Goal: Information Seeking & Learning: Compare options

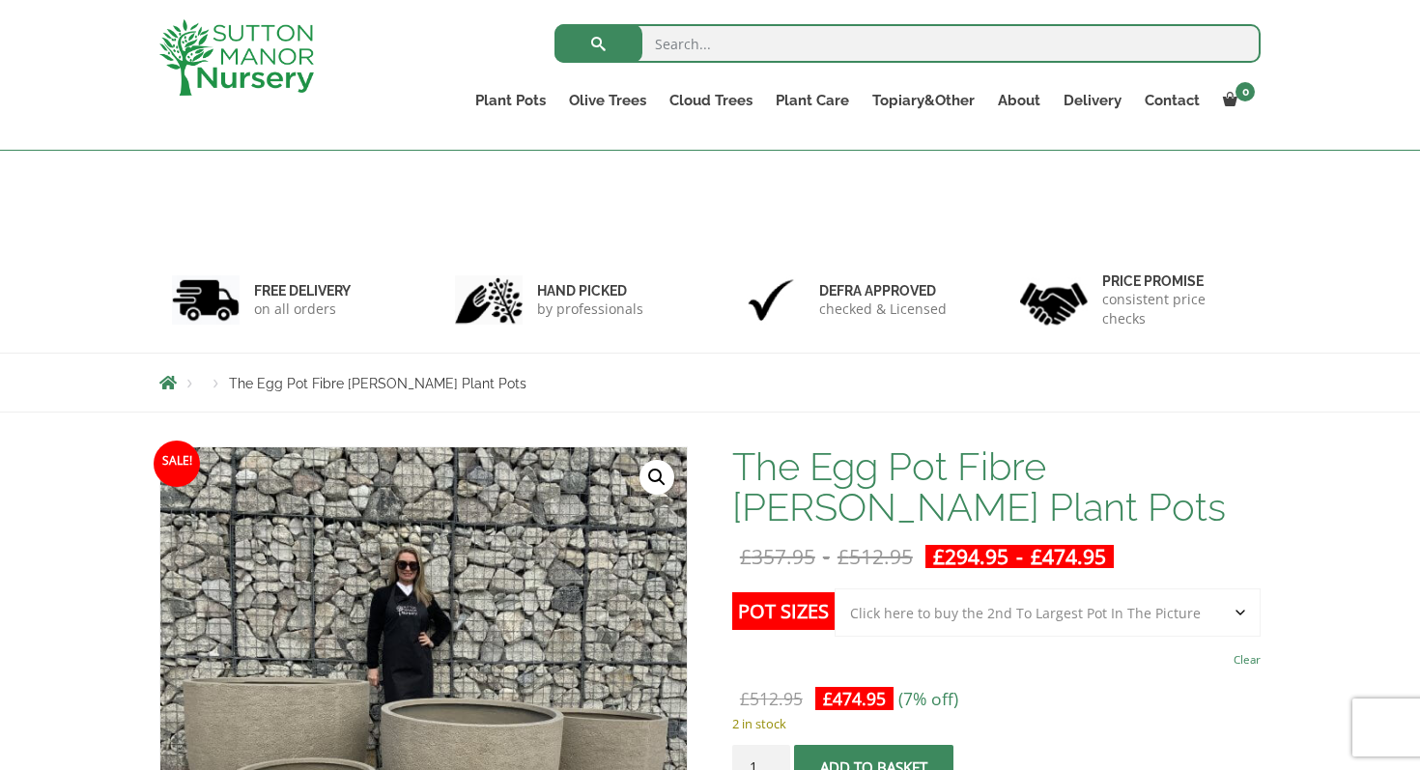
select select "Click here to buy the 2nd To Largest Pot In The Picture"
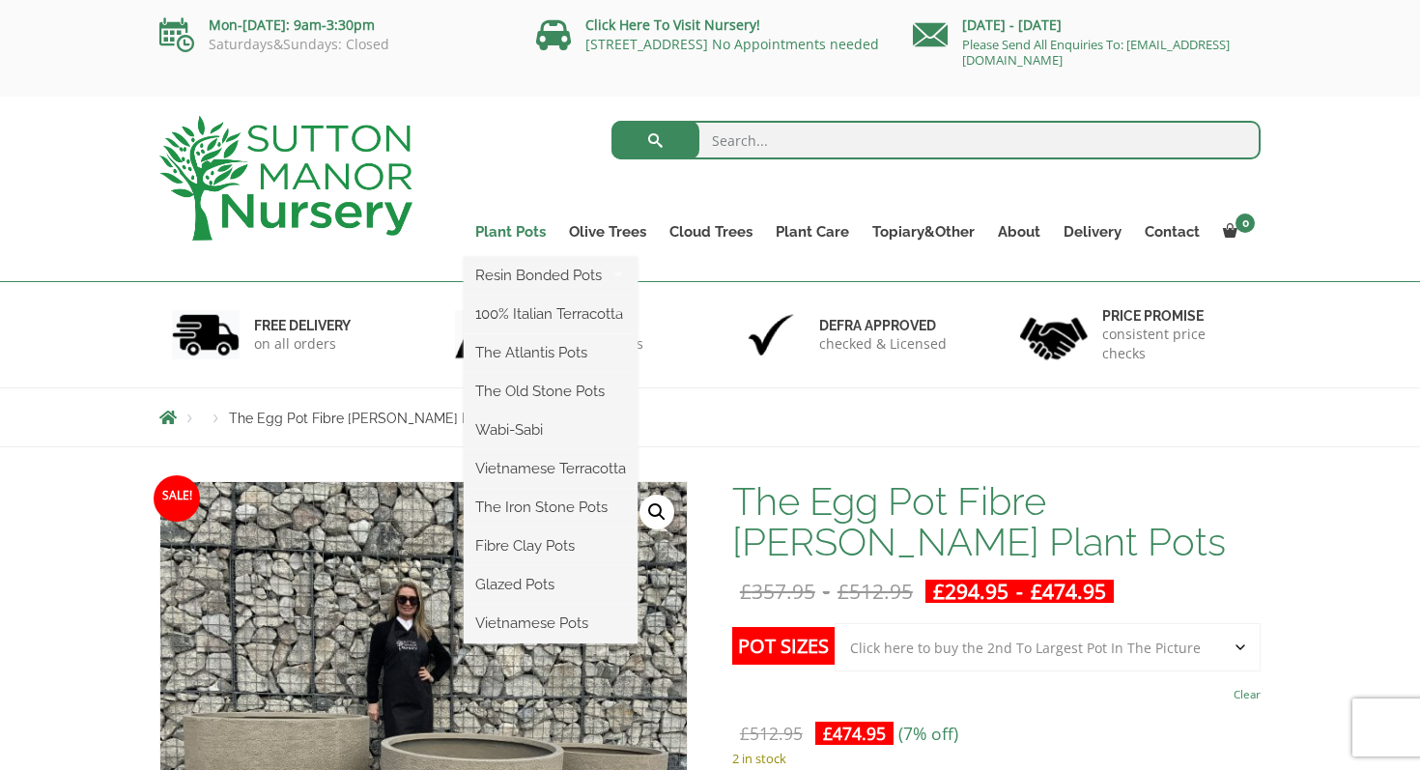
click at [513, 232] on link "Plant Pots" at bounding box center [511, 231] width 94 height 27
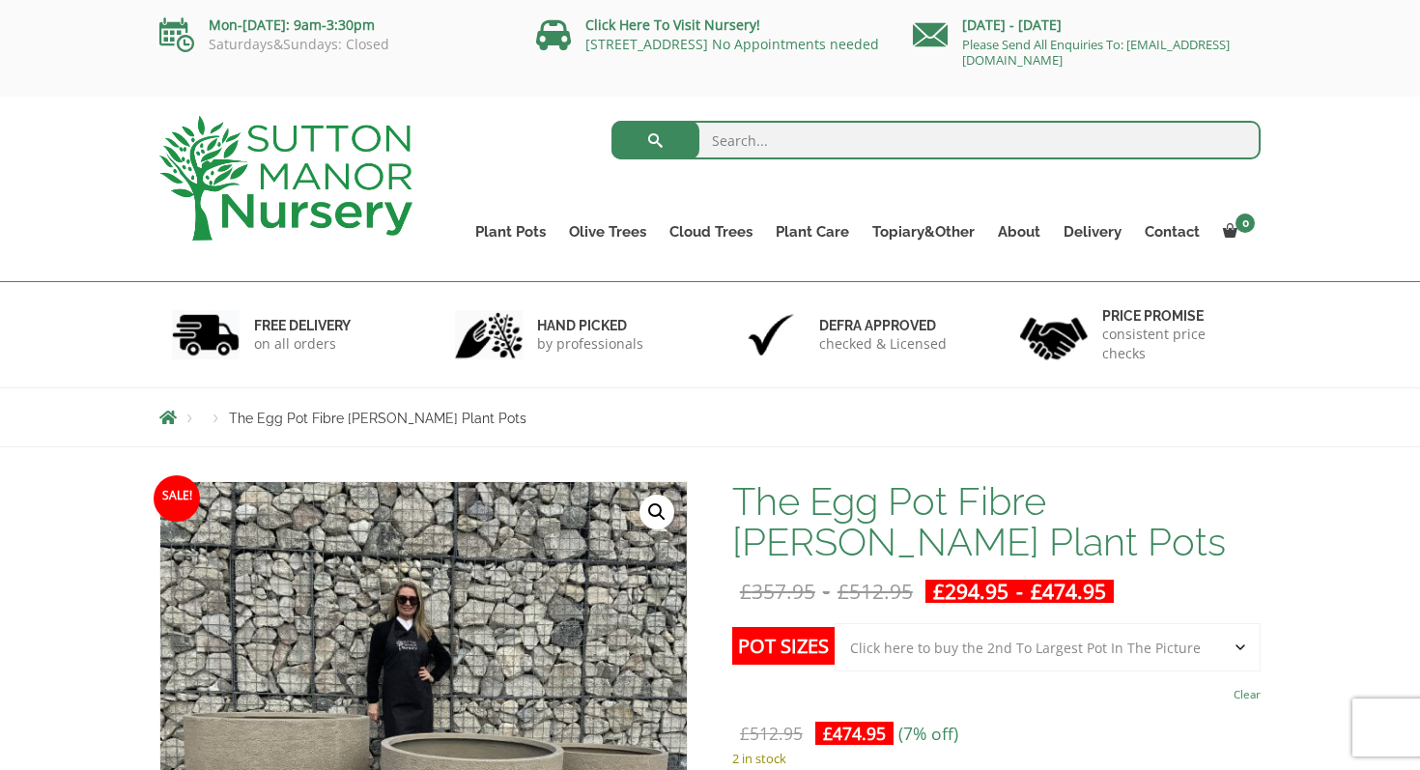
click at [165, 412] on span "Breadcrumbs" at bounding box center [167, 417] width 17 height 15
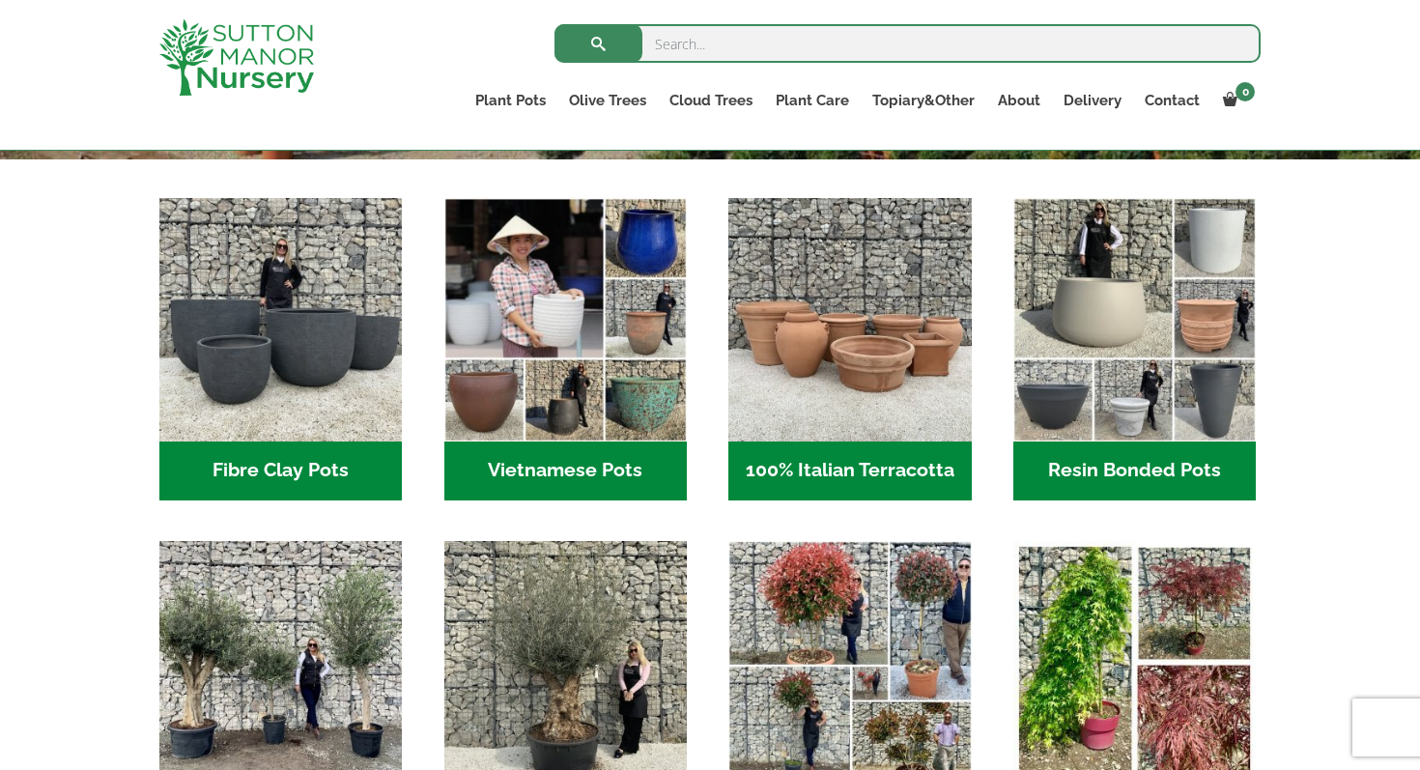
scroll to position [602, 0]
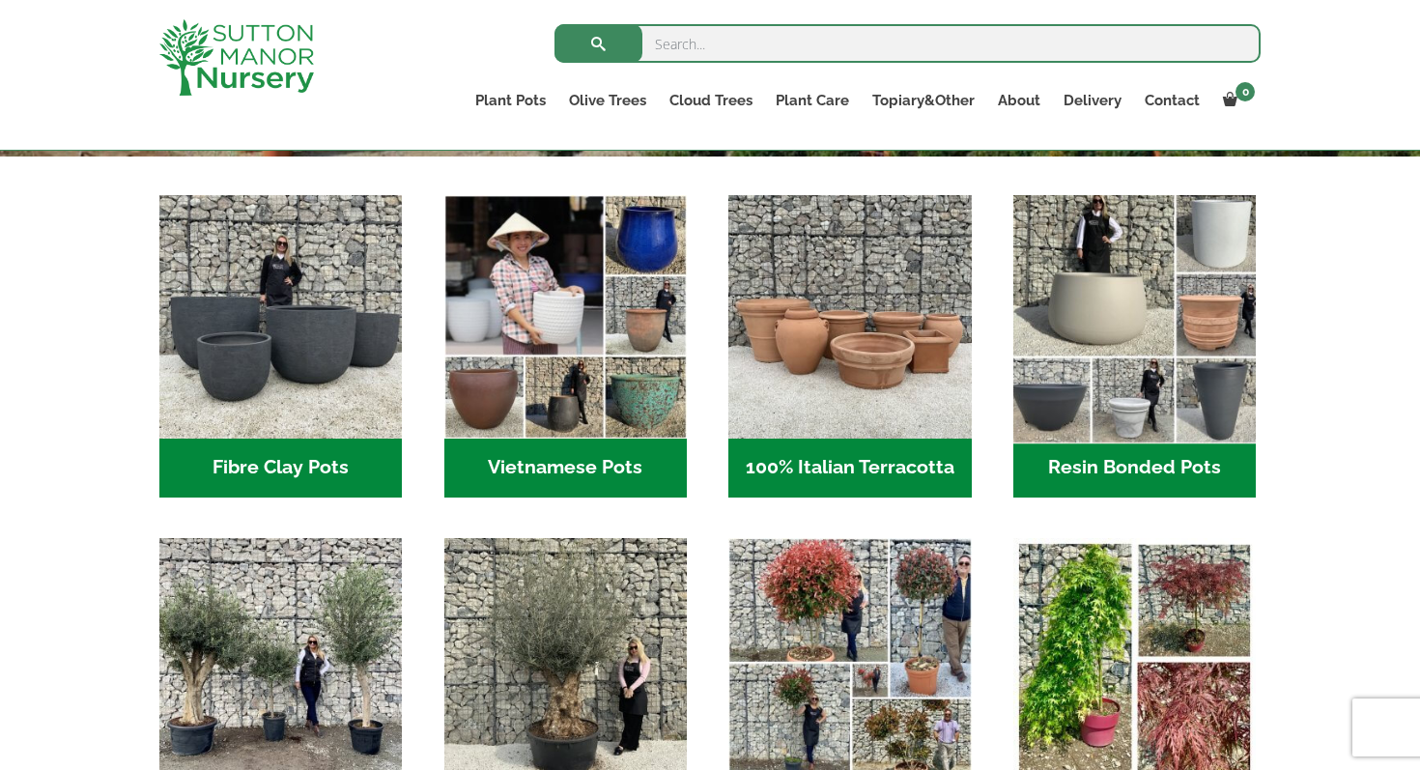
click at [1090, 306] on img "Visit product category Resin Bonded Pots" at bounding box center [1135, 316] width 255 height 255
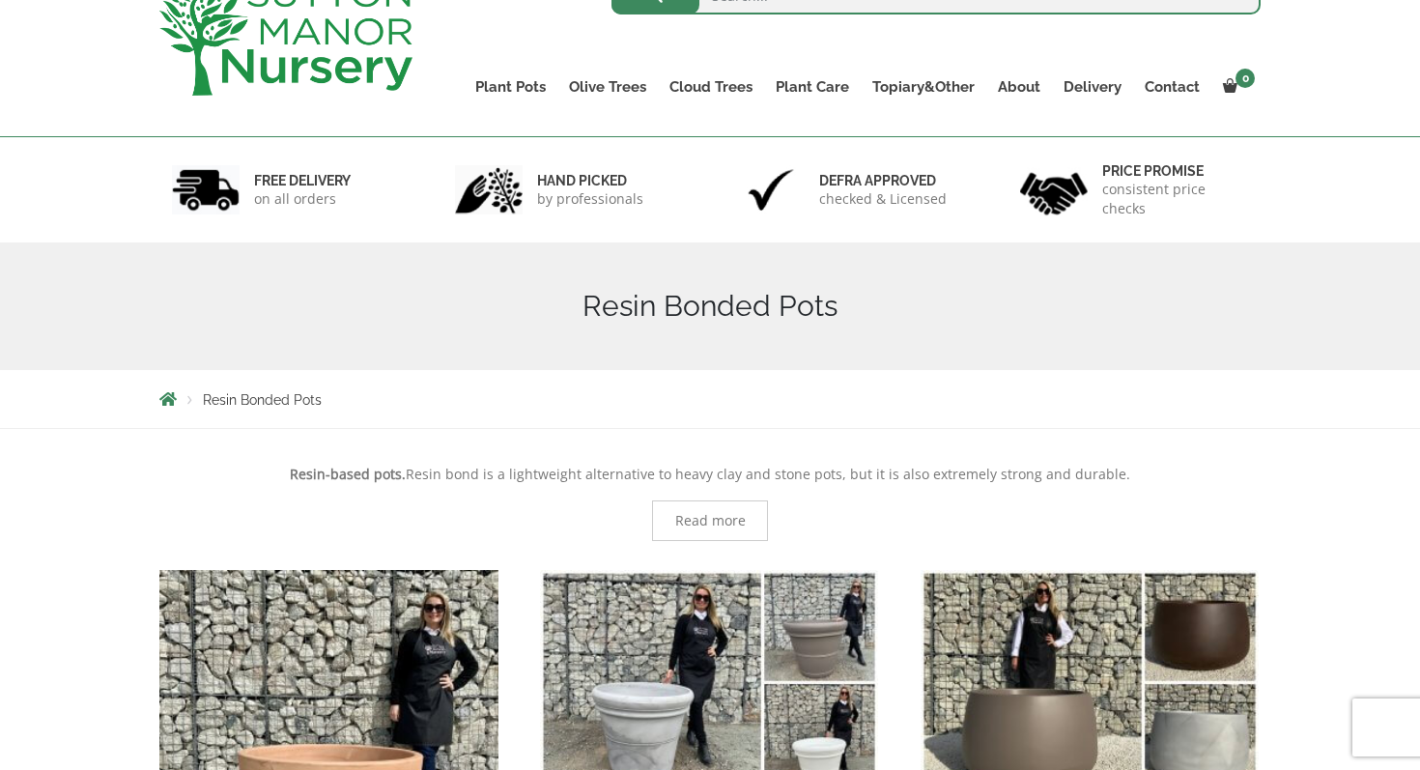
scroll to position [450, 0]
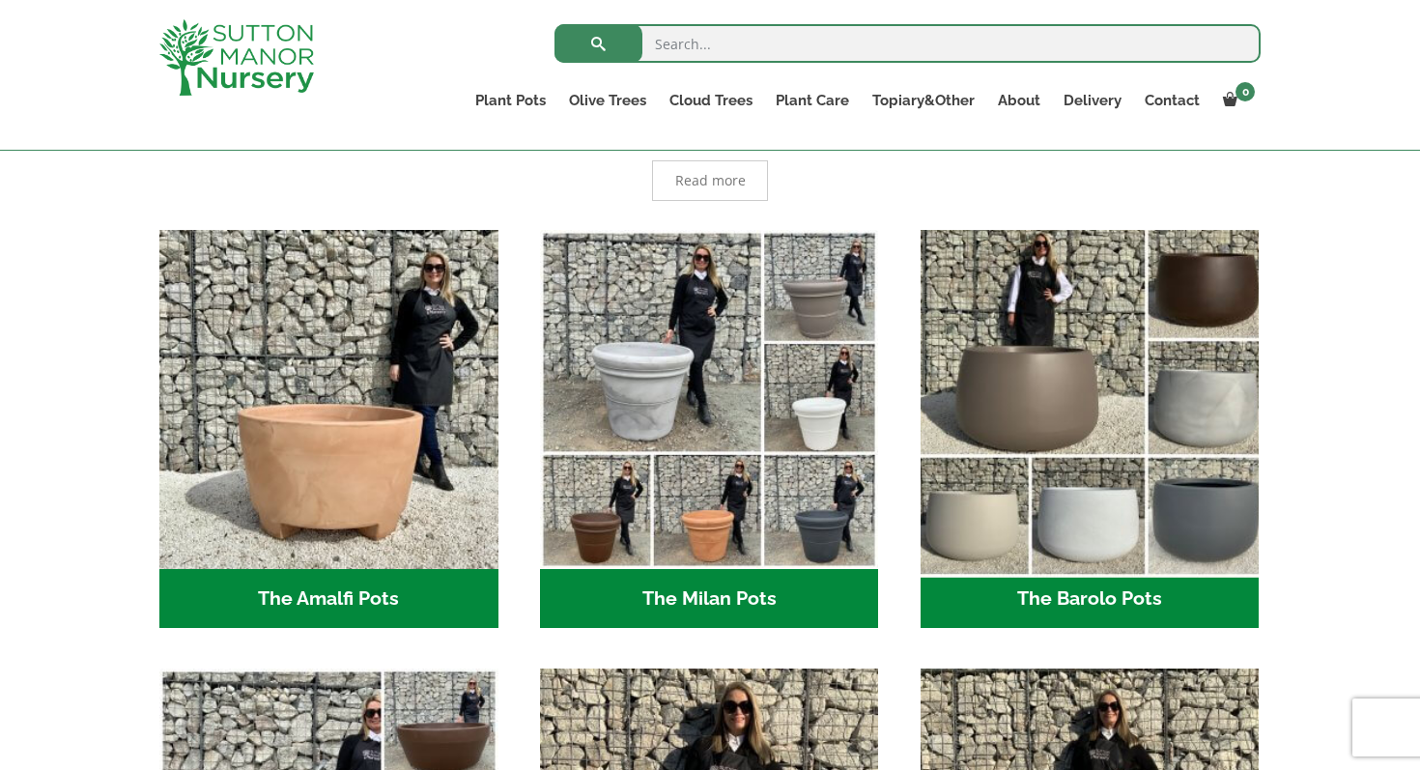
click at [1018, 328] on img "Visit product category The Barolo Pots" at bounding box center [1090, 399] width 356 height 356
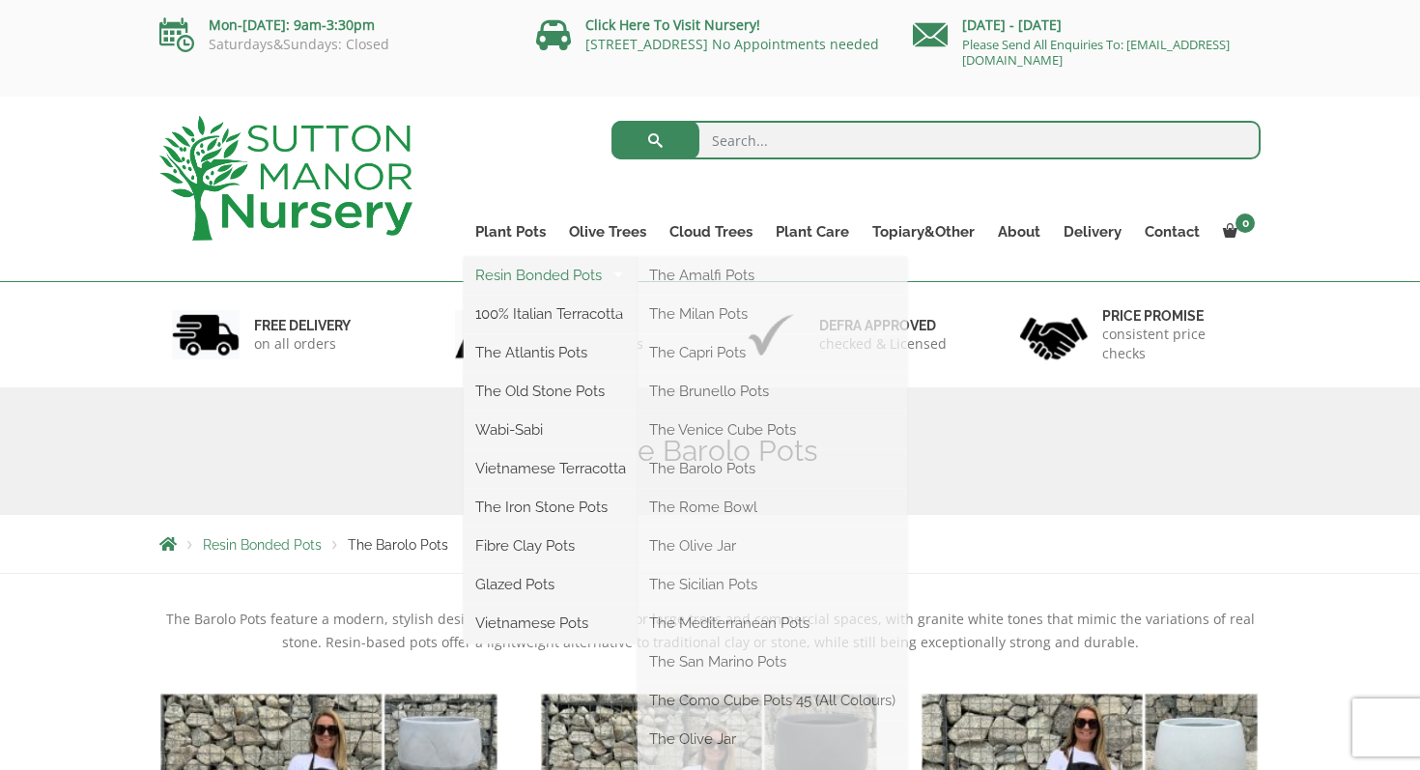
click at [541, 271] on link "Resin Bonded Pots" at bounding box center [551, 275] width 174 height 29
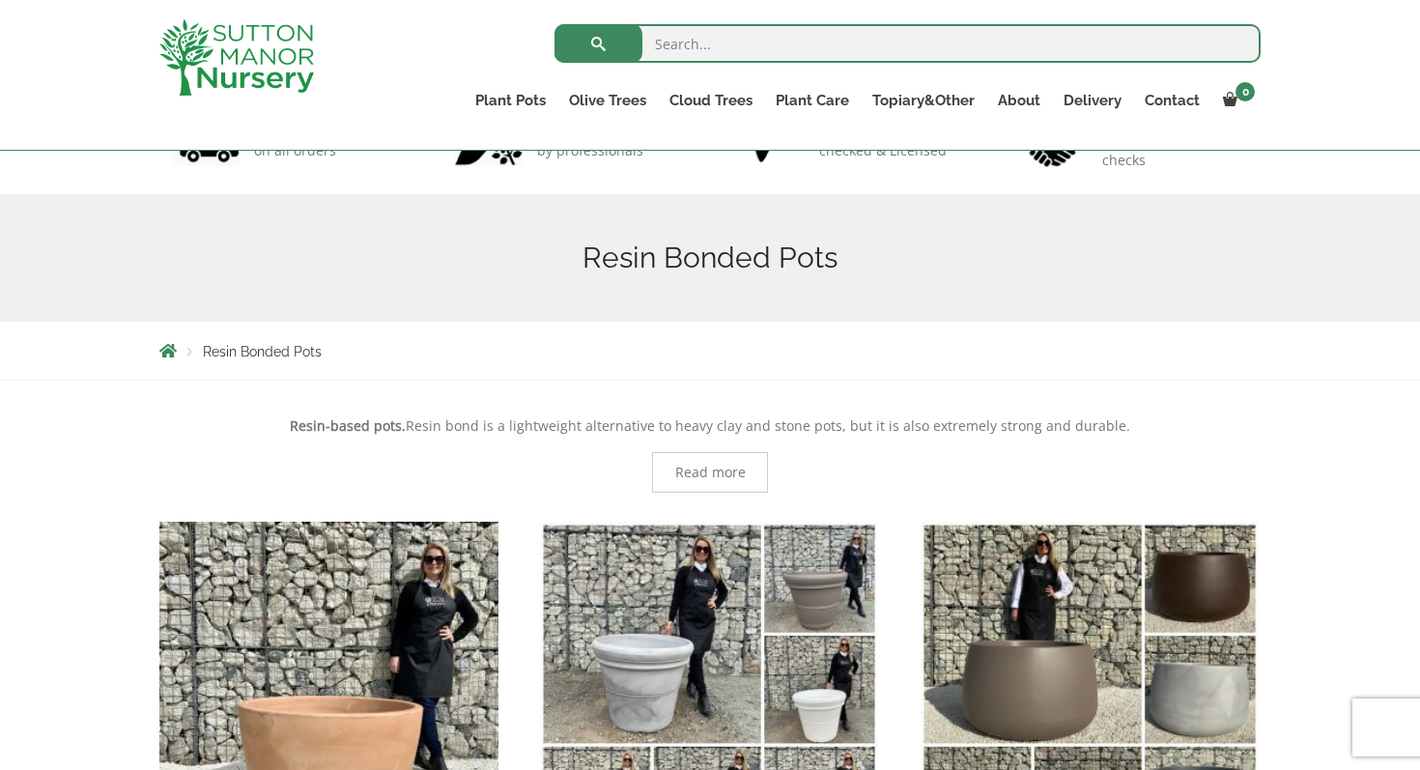
scroll to position [488, 0]
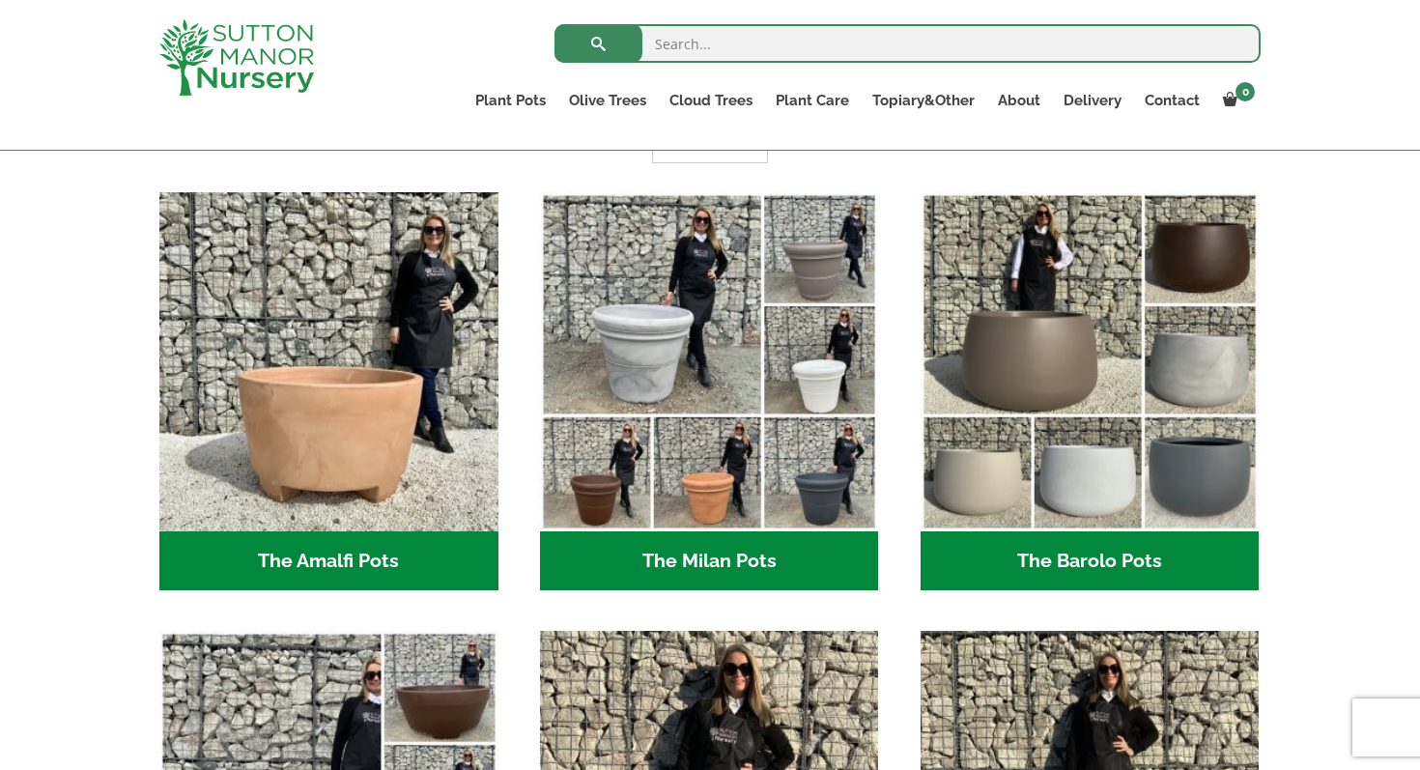
click at [1100, 559] on h2 "The Barolo Pots (42)" at bounding box center [1090, 561] width 339 height 60
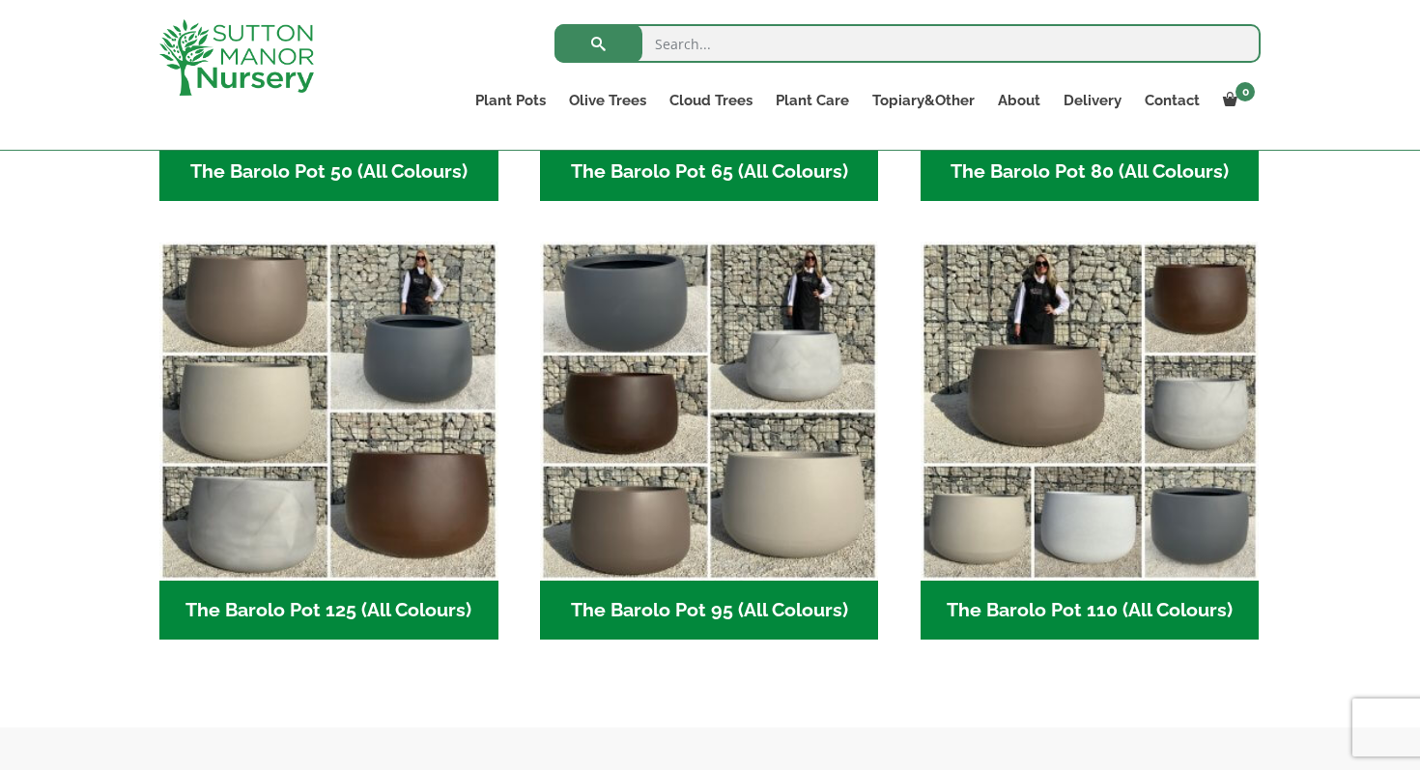
scroll to position [871, 0]
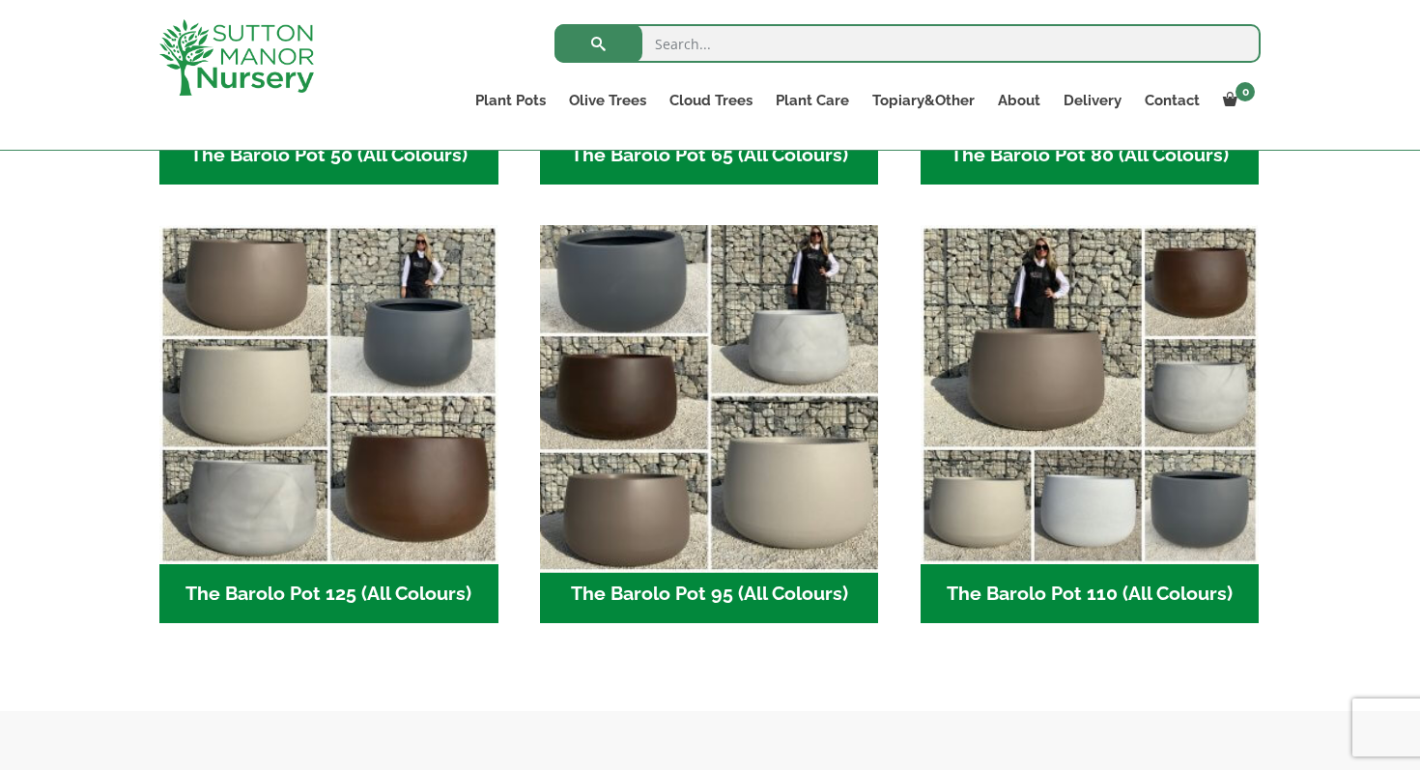
click at [796, 528] on img "Visit product category The Barolo Pot 95 (All Colours)" at bounding box center [709, 395] width 356 height 356
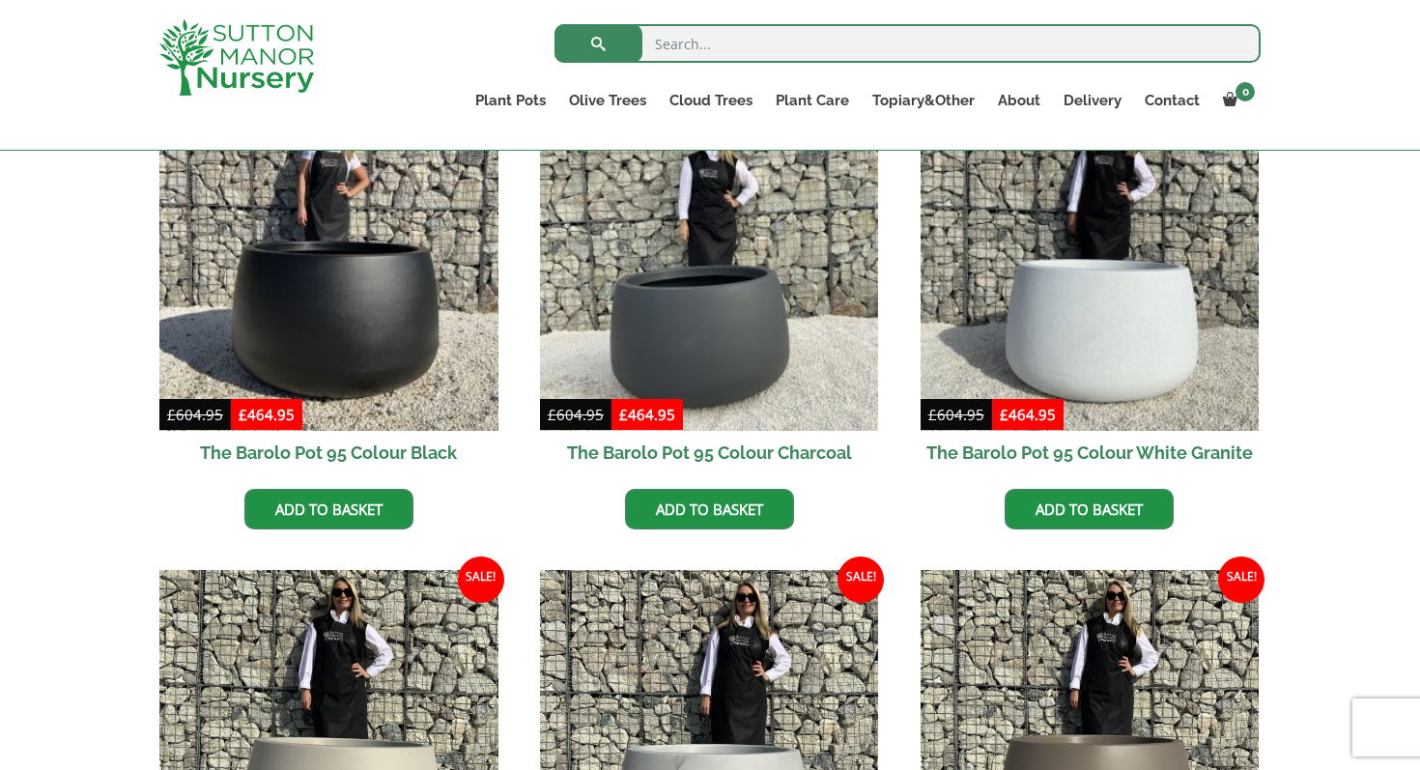
scroll to position [555, 0]
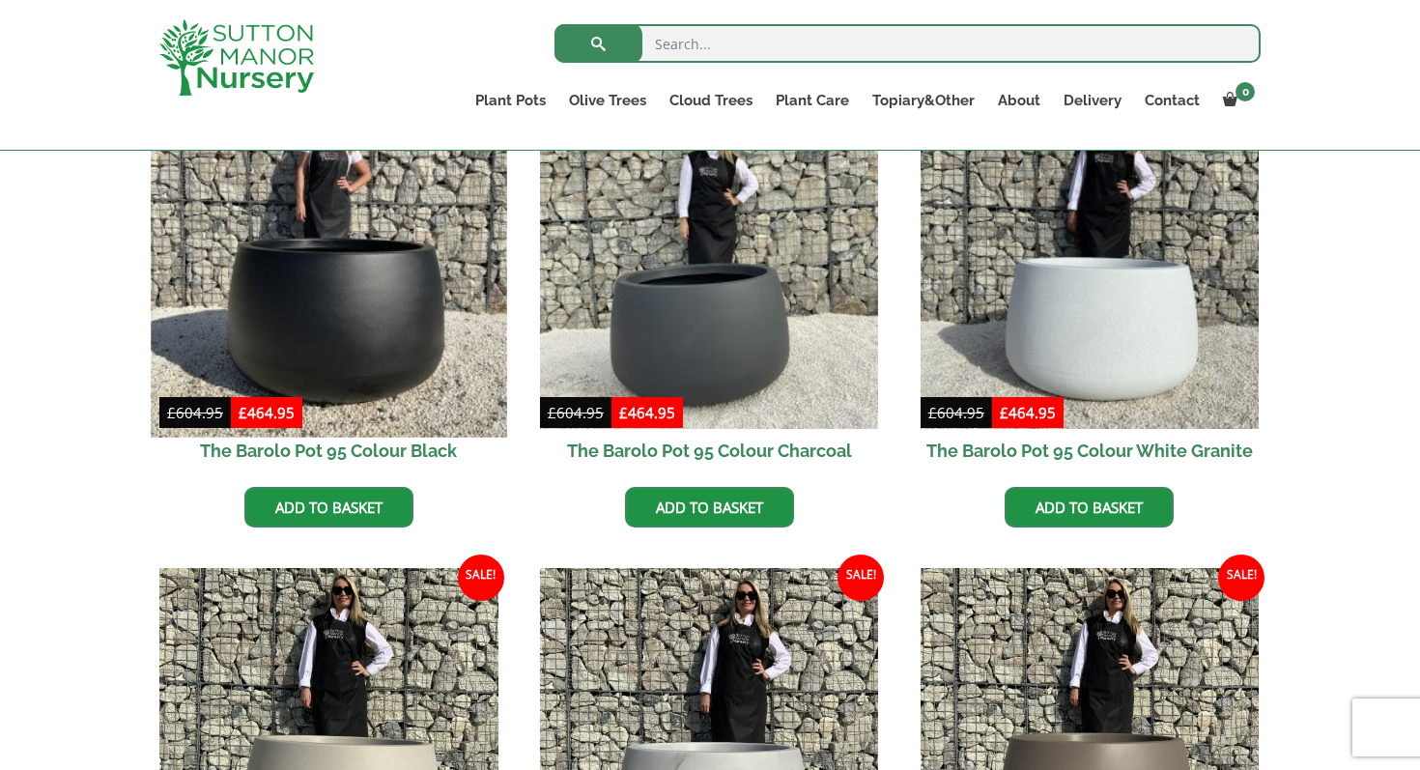
click at [425, 311] on img at bounding box center [329, 259] width 356 height 356
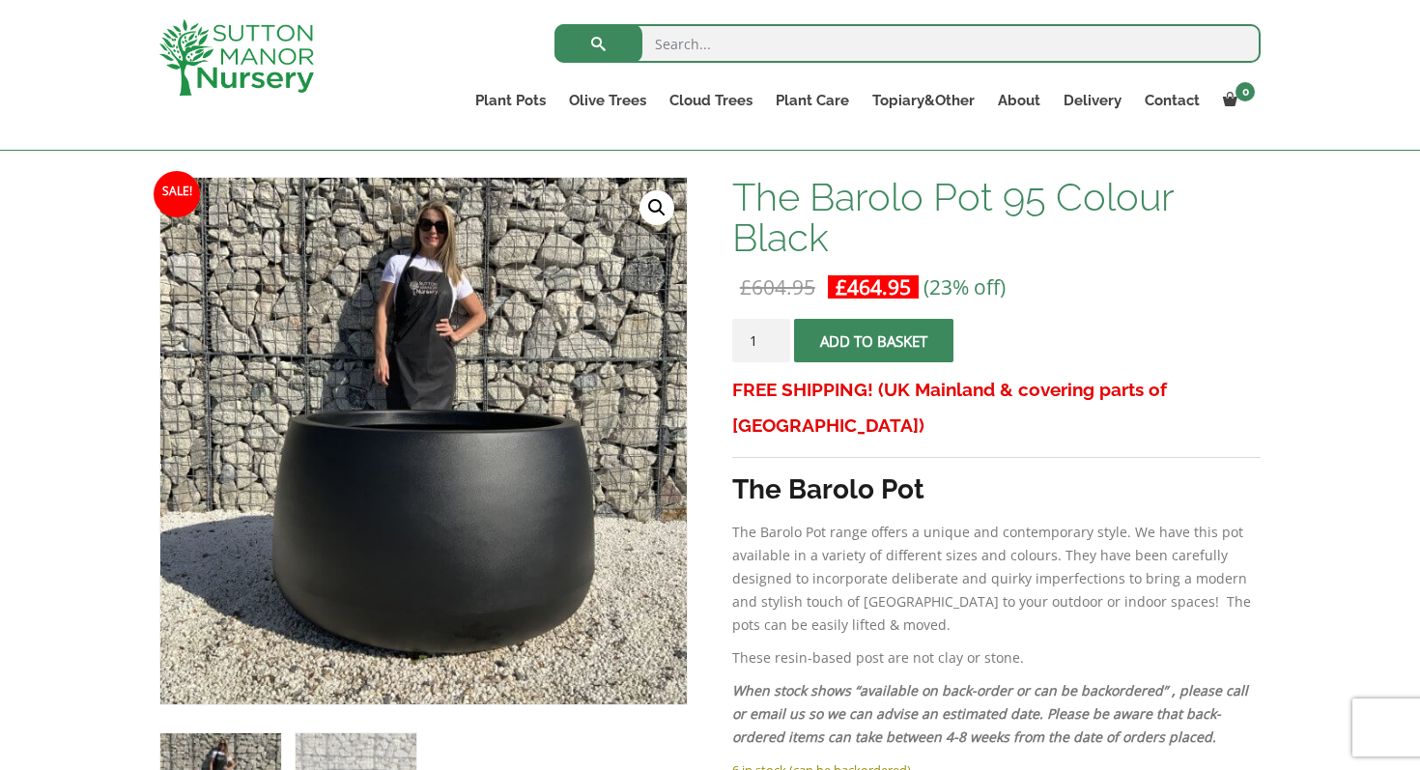
scroll to position [269, 0]
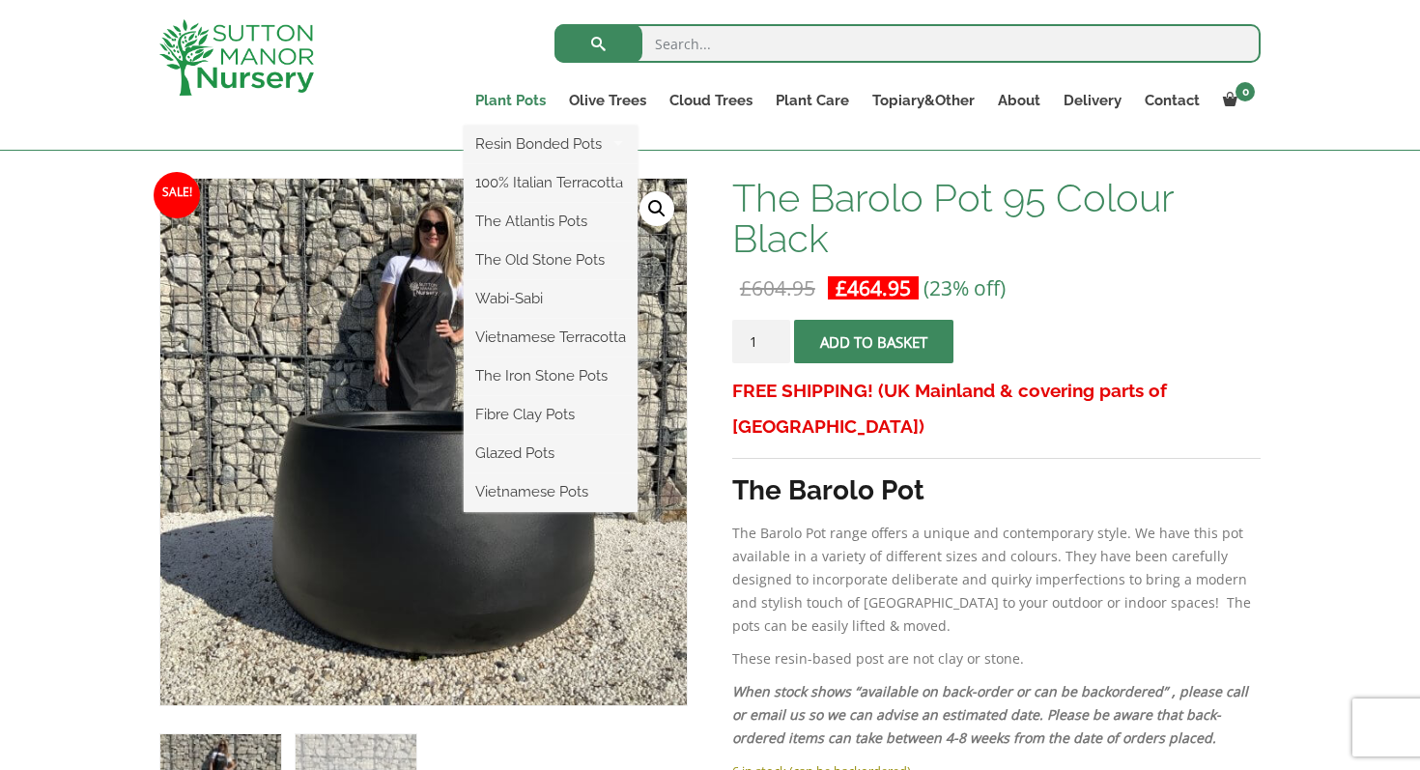
click at [515, 98] on link "Plant Pots" at bounding box center [511, 100] width 94 height 27
click at [536, 216] on link "The Atlantis Pots" at bounding box center [551, 221] width 174 height 29
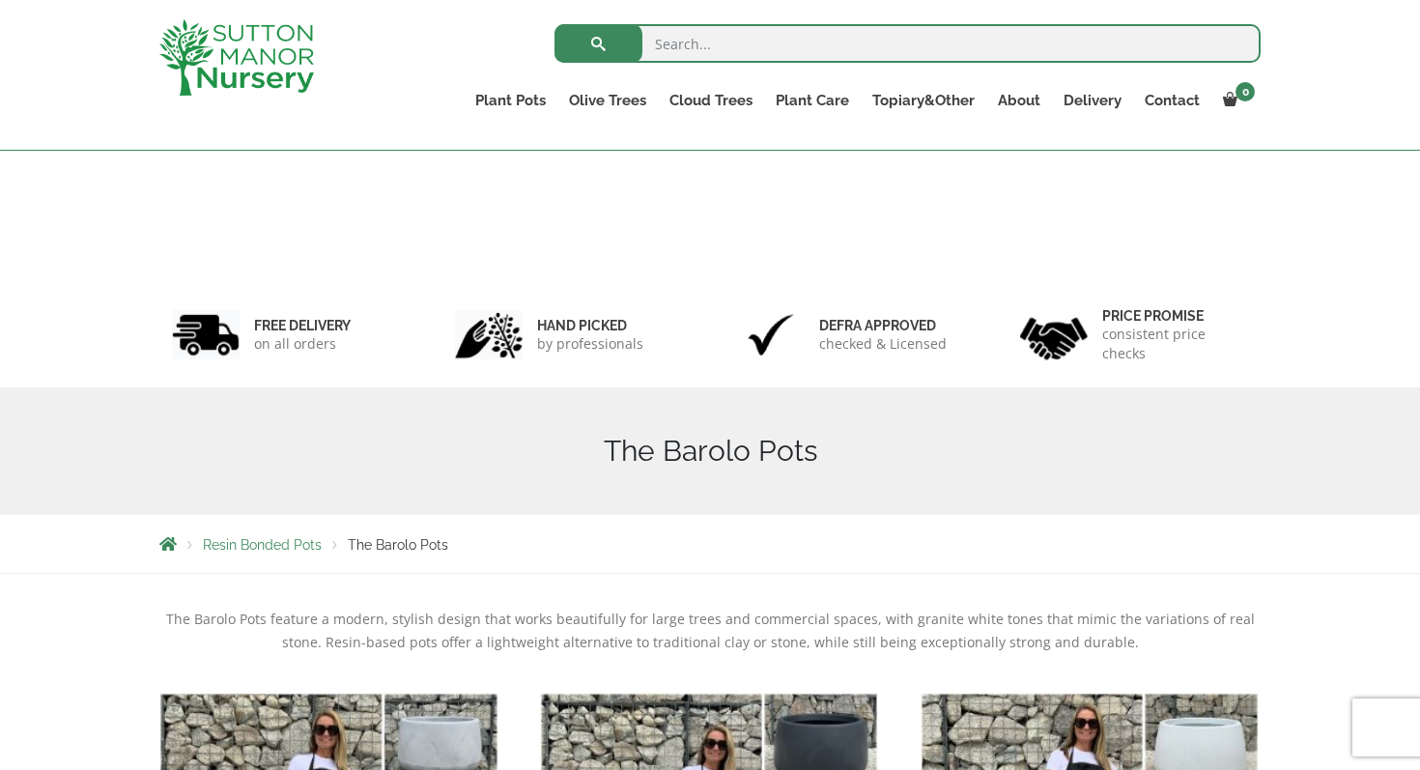
scroll to position [906, 0]
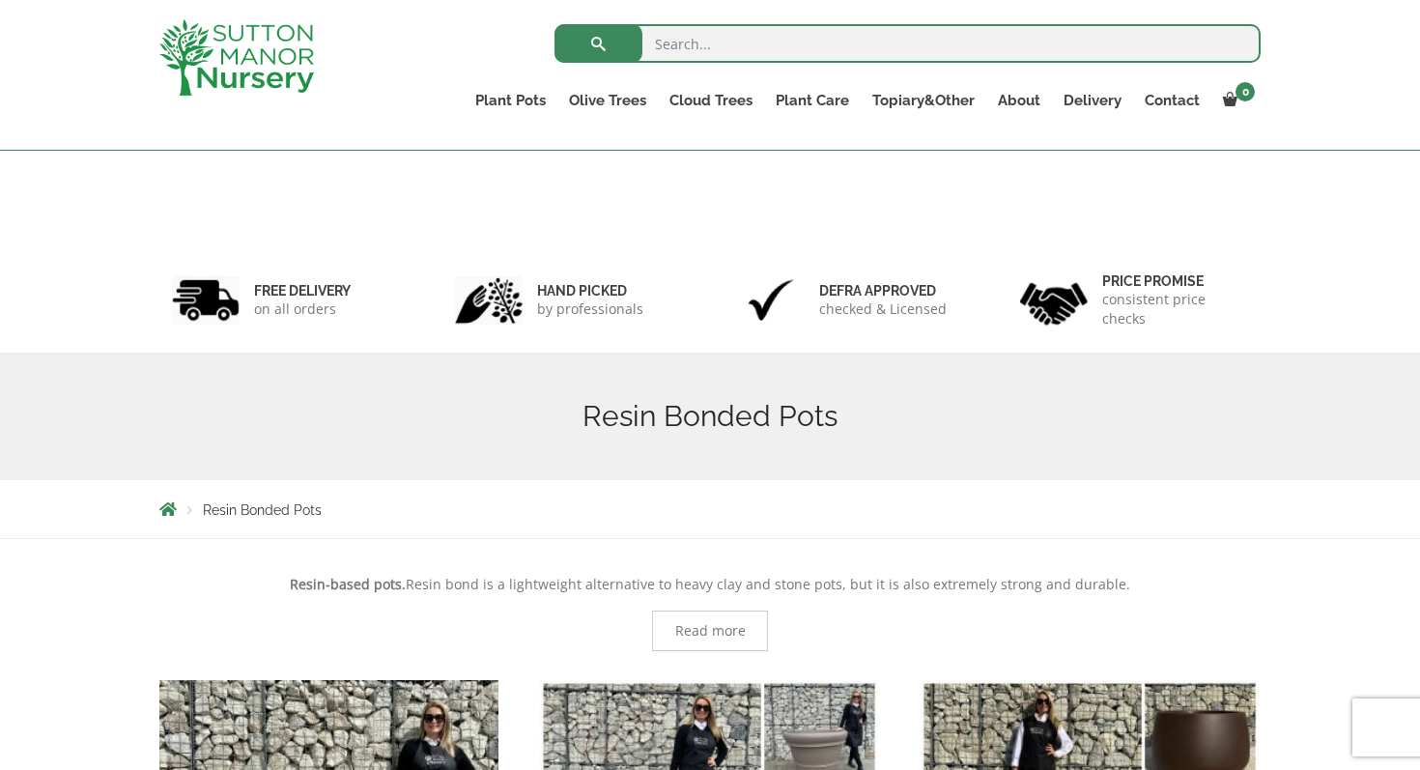
scroll to position [488, 0]
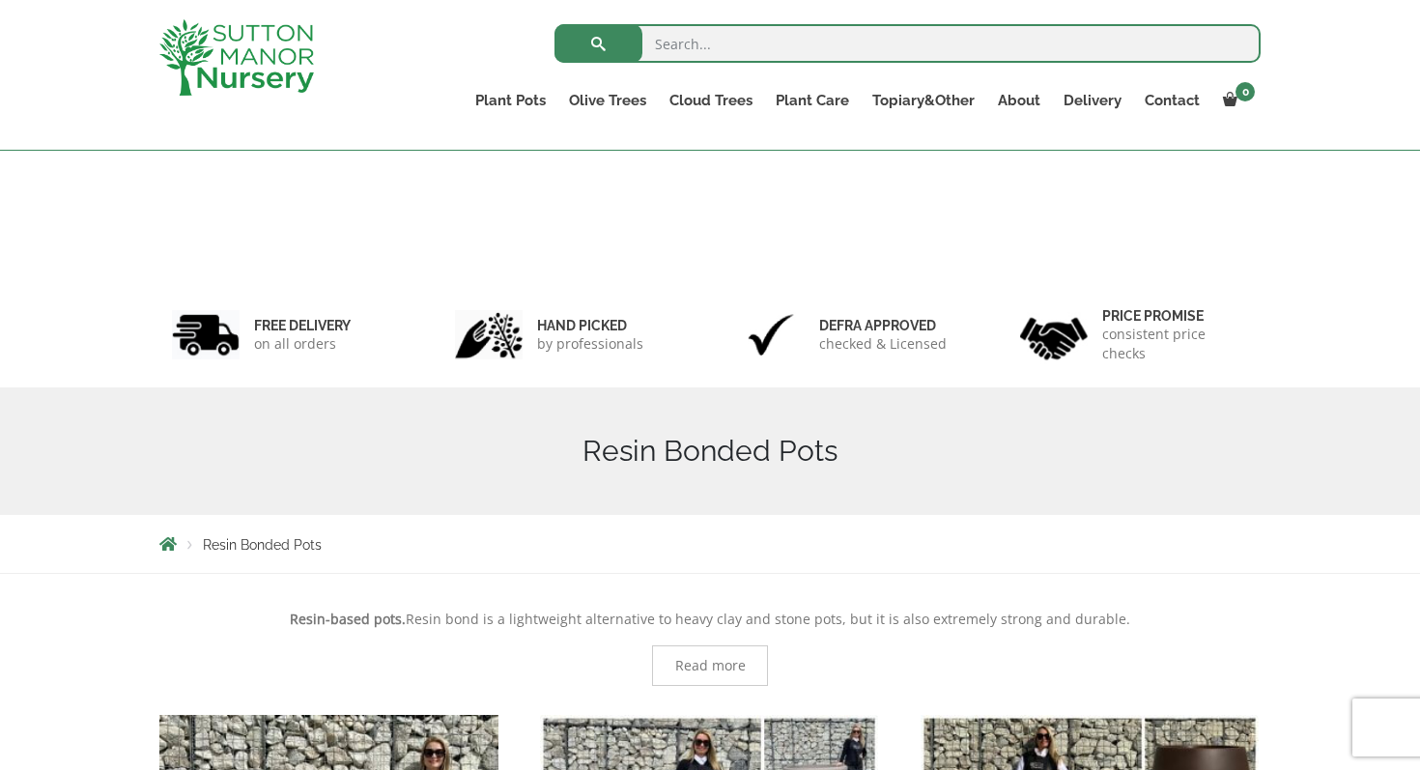
scroll to position [485, 0]
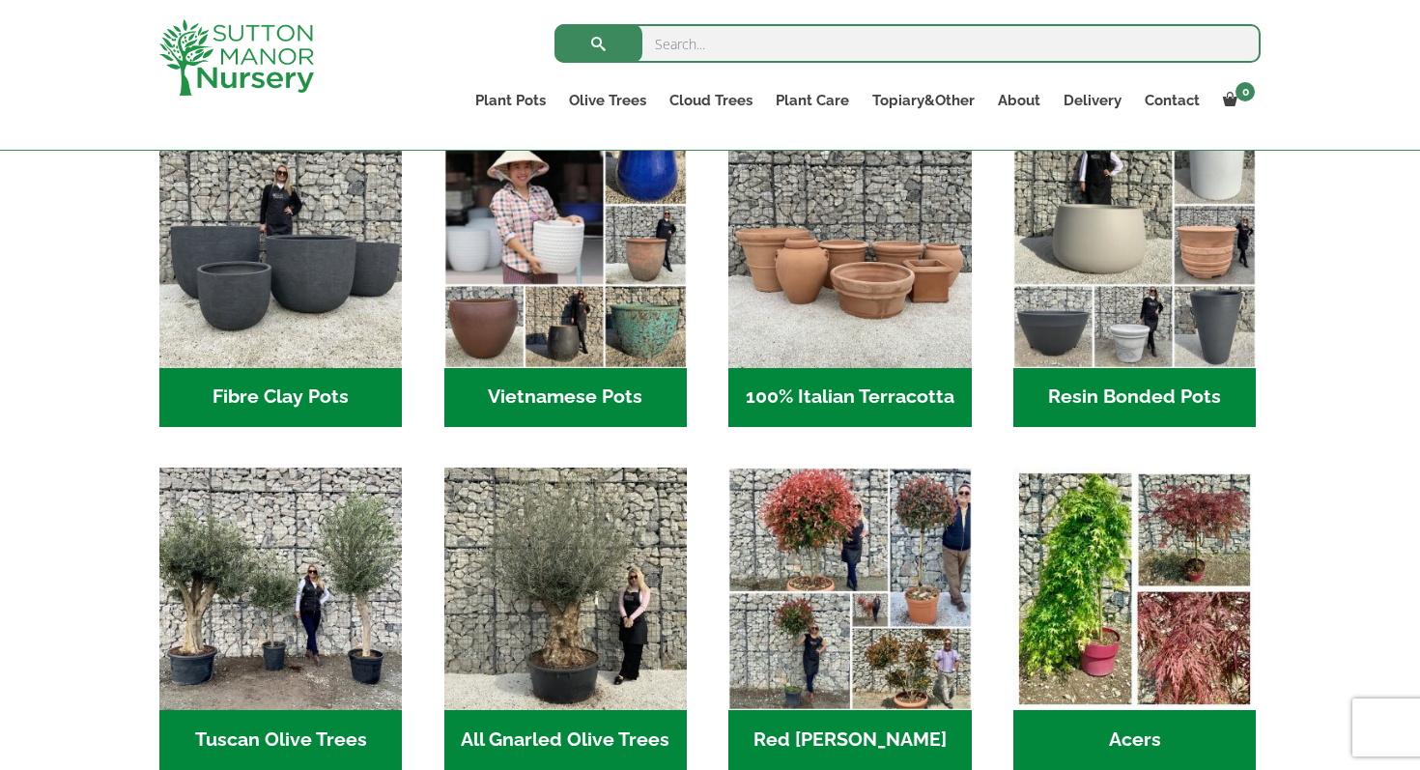
scroll to position [680, 0]
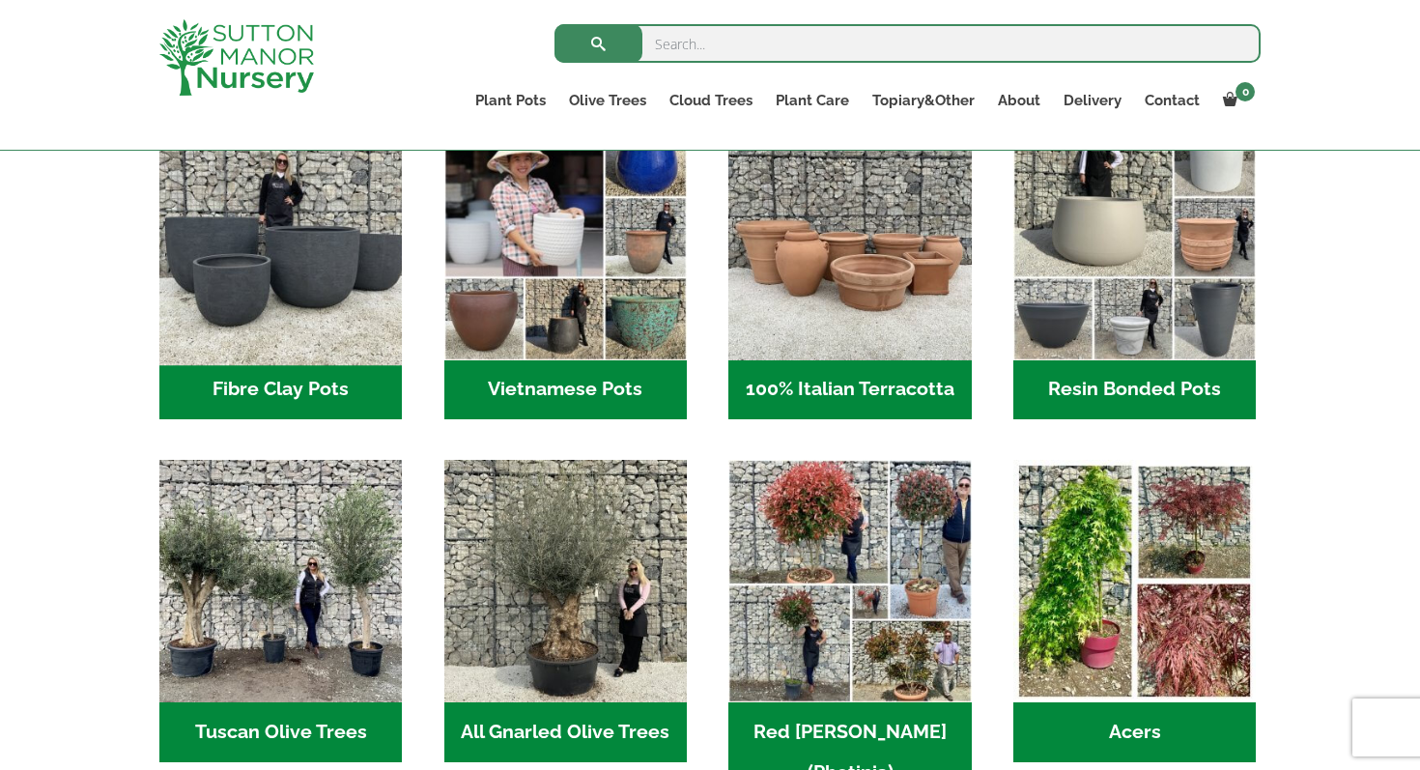
click at [247, 300] on img "Visit product category Fibre Clay Pots" at bounding box center [281, 238] width 255 height 255
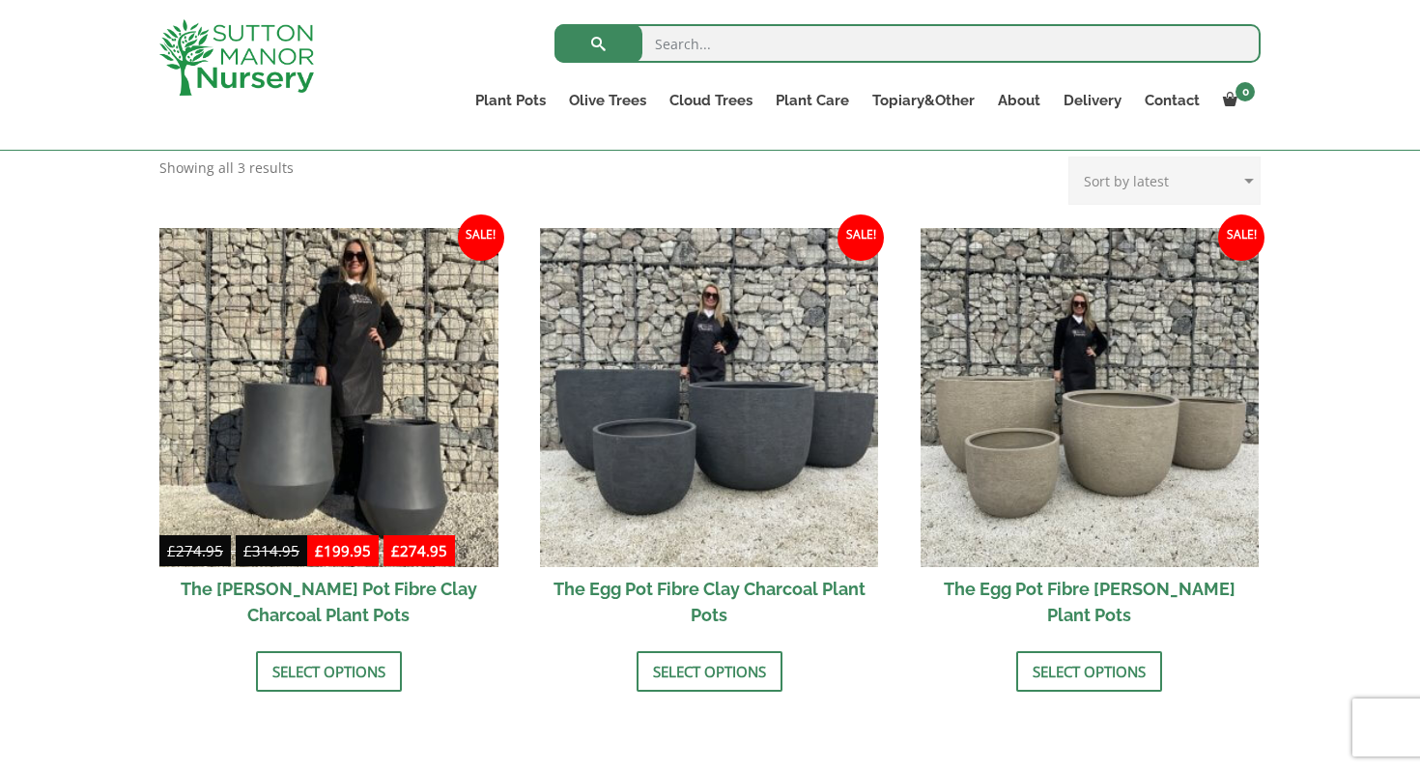
scroll to position [538, 0]
